Goal: Register for event/course

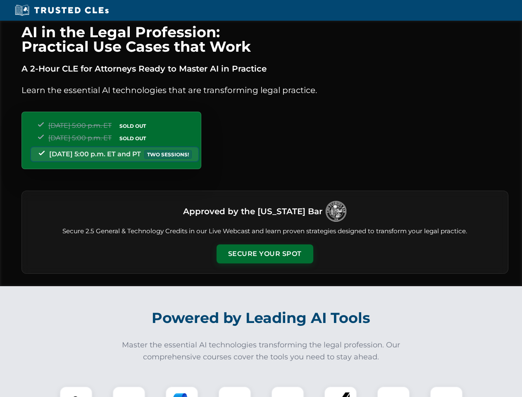
click at [265, 254] on button "Secure Your Spot" at bounding box center [265, 253] width 97 height 19
click at [76, 391] on img at bounding box center [76, 403] width 24 height 24
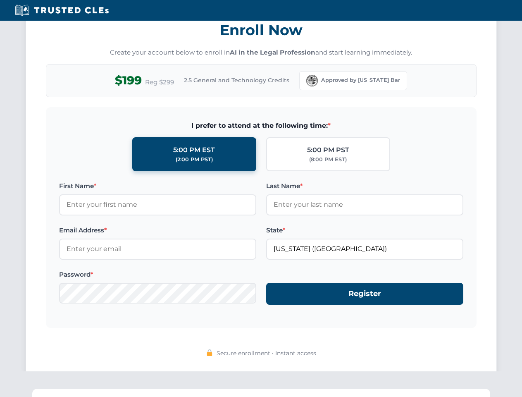
scroll to position [811, 0]
